Goal: Unclear

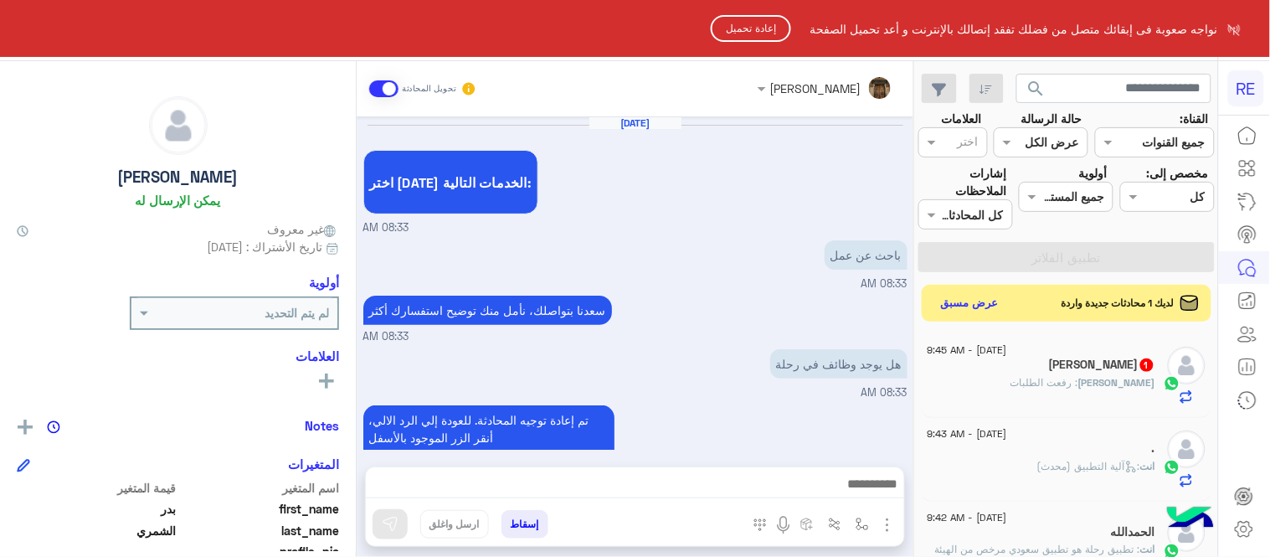
scroll to position [287, 0]
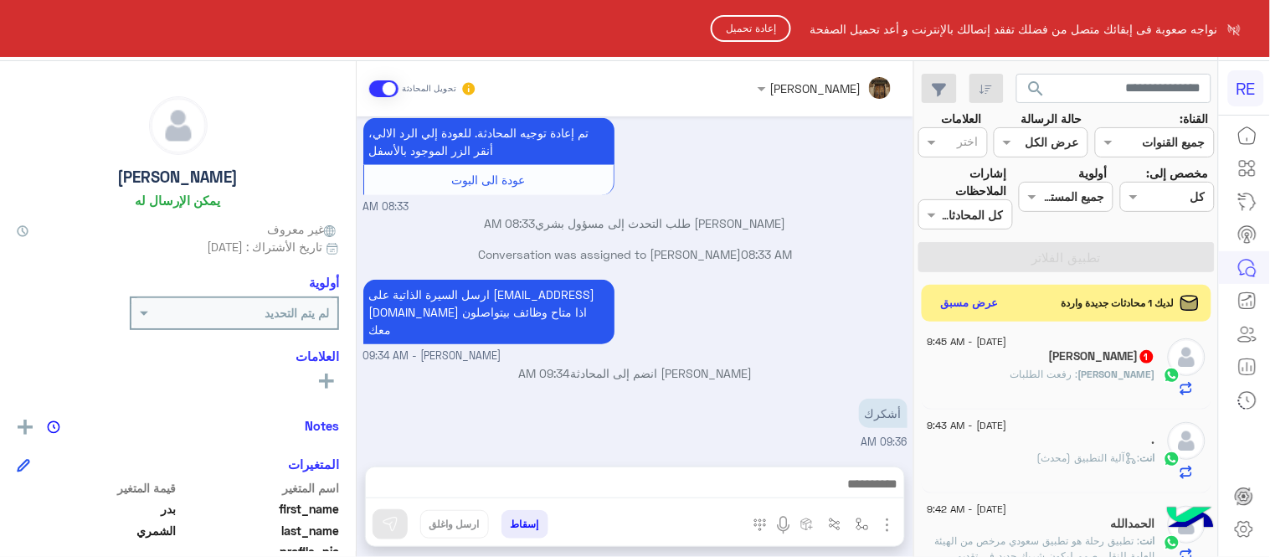
drag, startPoint x: 740, startPoint y: 13, endPoint x: 749, endPoint y: 39, distance: 27.5
click at [749, 39] on html "RE نواجه صعوبة فى إبقائك متصل من فضلك تفقد إتصالك بالإنترنت و أعد تحميل الصفحة …" at bounding box center [635, 278] width 1270 height 557
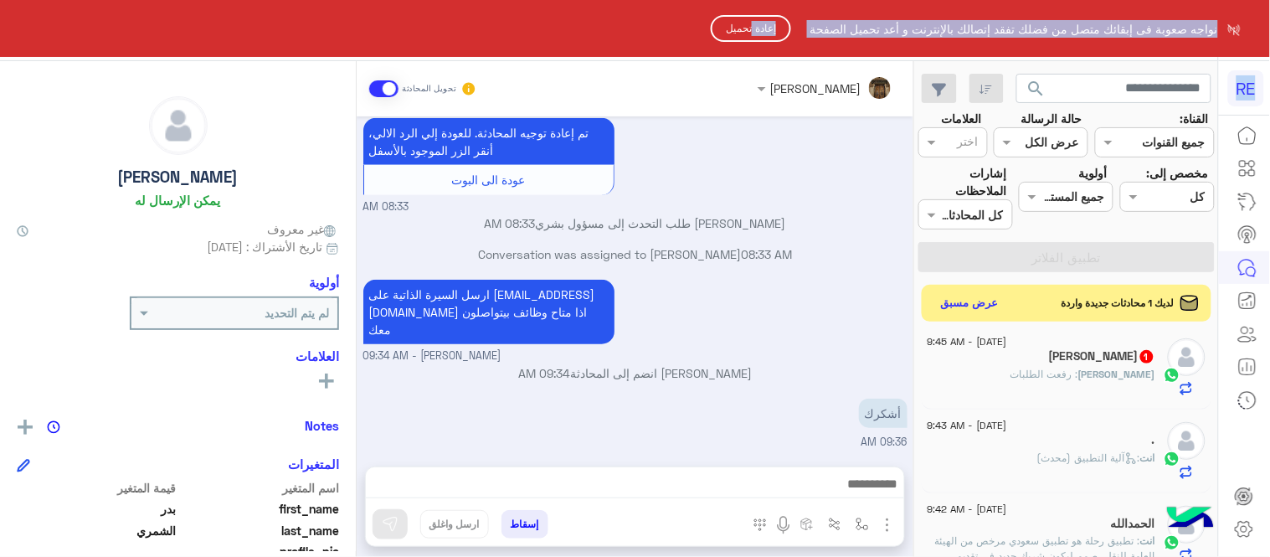
click at [749, 39] on button "إعادة تحميل" at bounding box center [751, 28] width 80 height 27
